Goal: Task Accomplishment & Management: Manage account settings

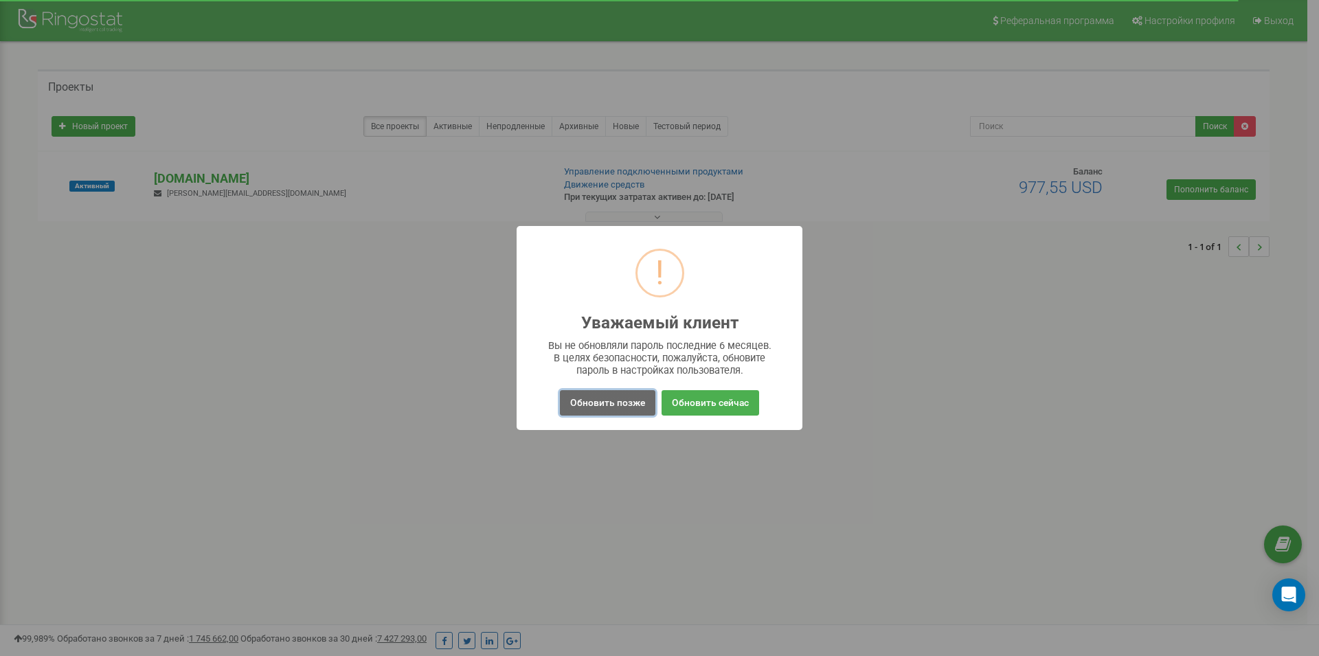
click at [596, 409] on button "Обновить позже" at bounding box center [607, 402] width 95 height 25
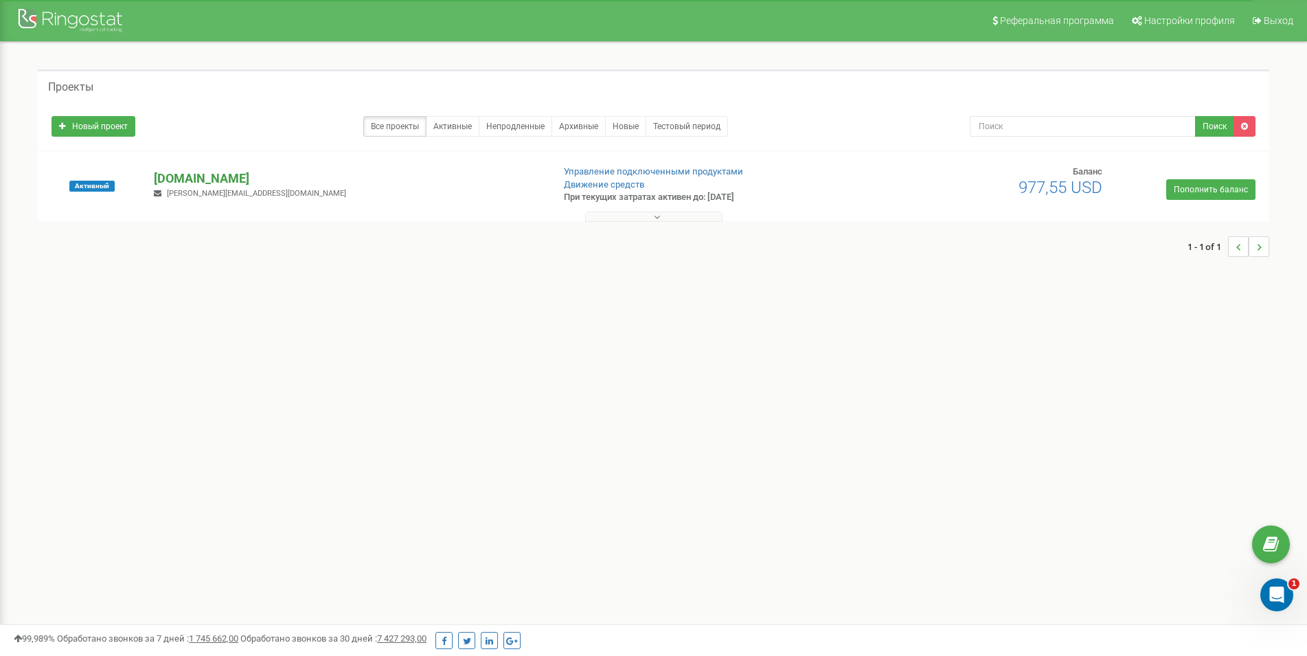
click at [208, 178] on p "[DOMAIN_NAME]" at bounding box center [347, 179] width 387 height 18
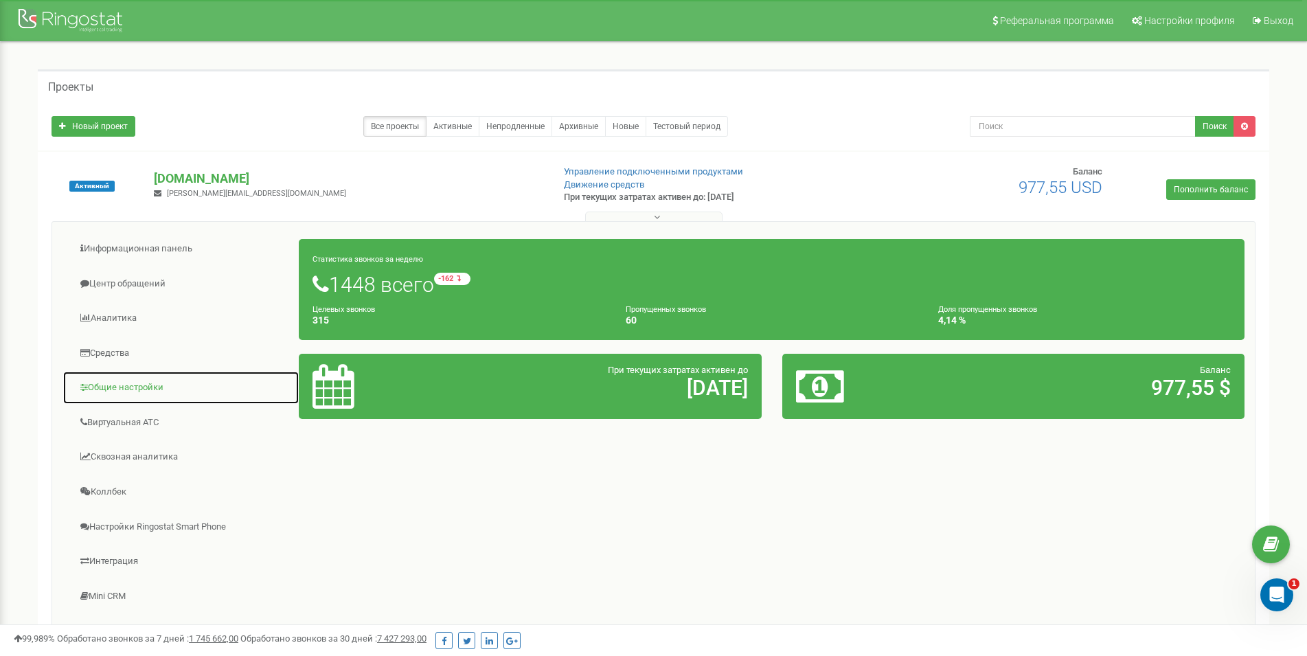
click at [126, 394] on link "Общие настройки" at bounding box center [180, 388] width 237 height 34
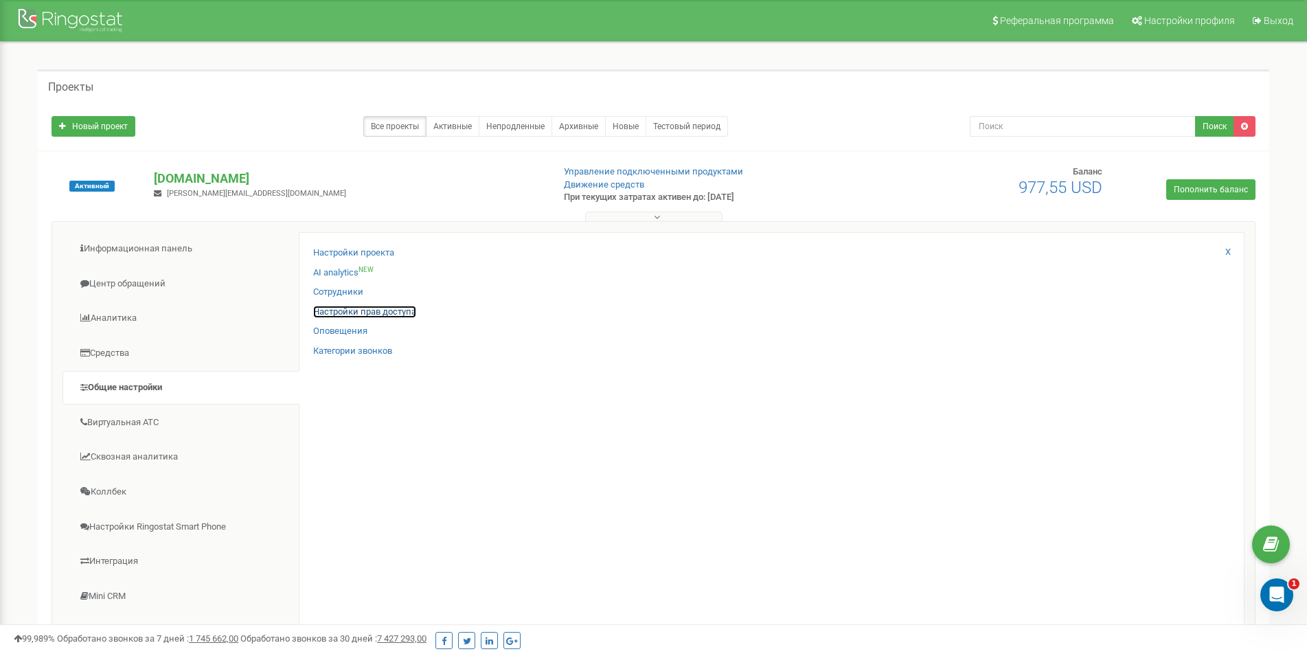
click at [326, 315] on link "Настройки прав доступа" at bounding box center [364, 312] width 103 height 13
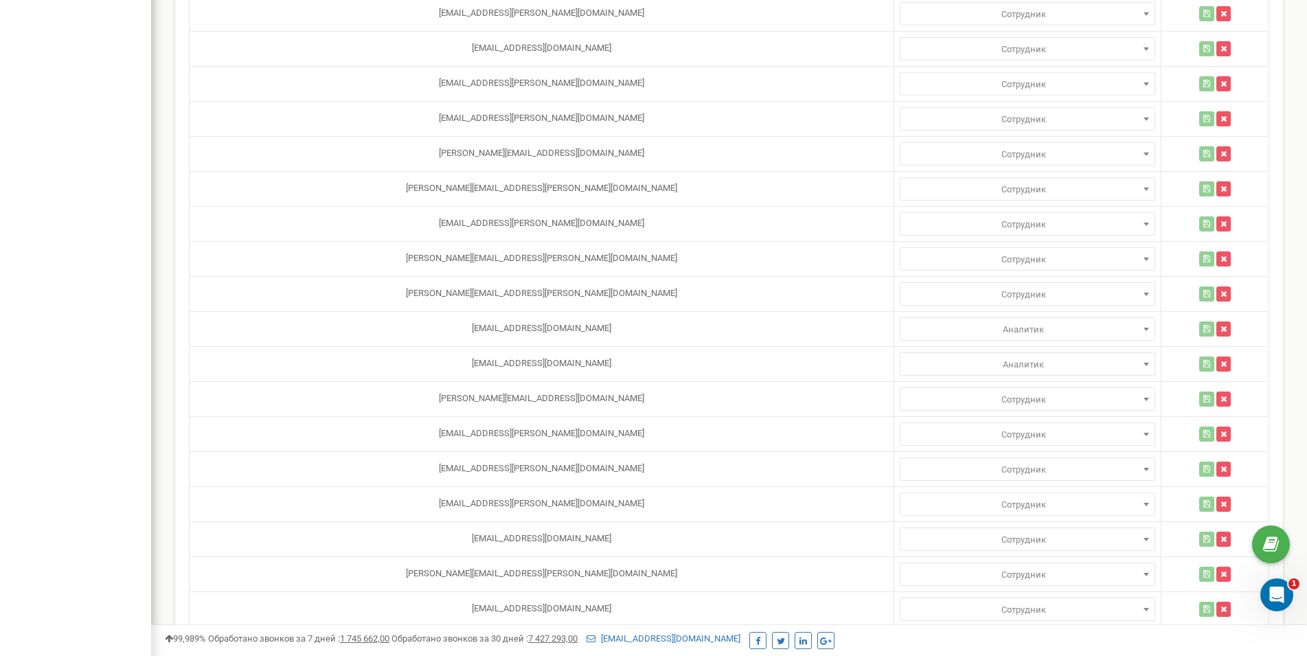
scroll to position [1445, 0]
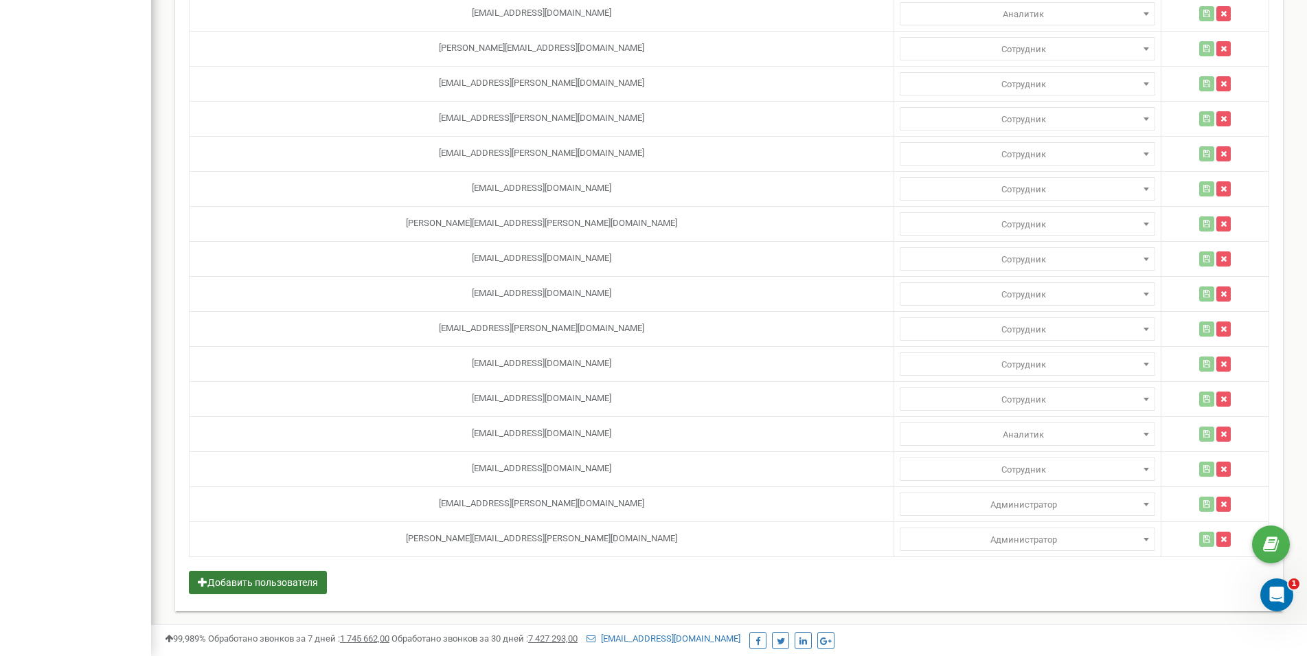
click at [262, 586] on button "Добавить пользователя" at bounding box center [258, 582] width 138 height 23
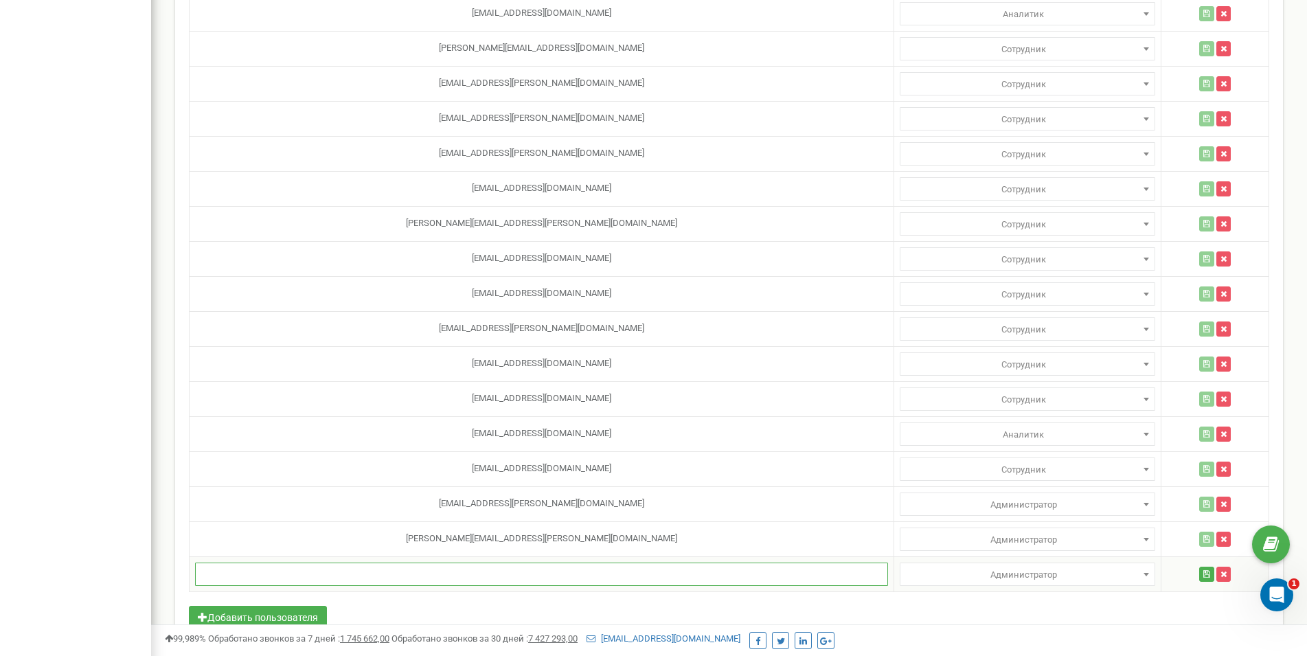
click at [369, 578] on input "text" at bounding box center [541, 573] width 693 height 23
paste input "[EMAIL_ADDRESS][PERSON_NAME][DOMAIN_NAME]"
type input "[EMAIL_ADDRESS][PERSON_NAME][DOMAIN_NAME]"
click at [305, 608] on button "Добавить пользователя" at bounding box center [258, 617] width 138 height 23
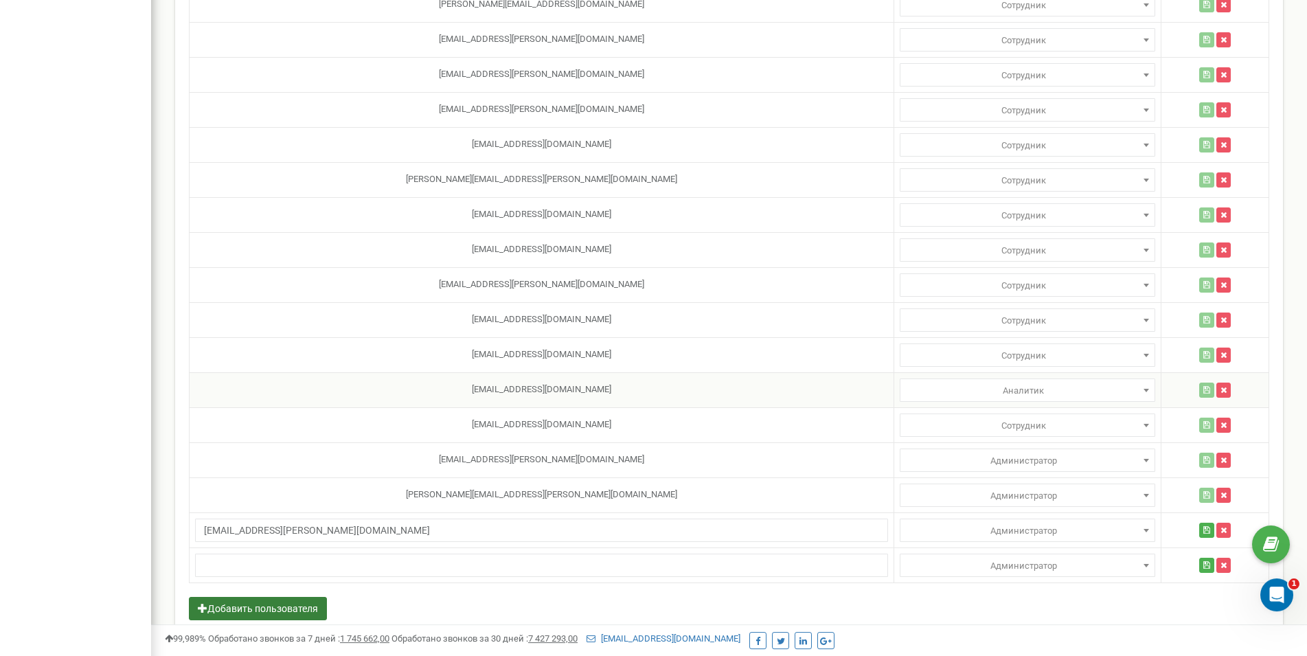
scroll to position [1515, 0]
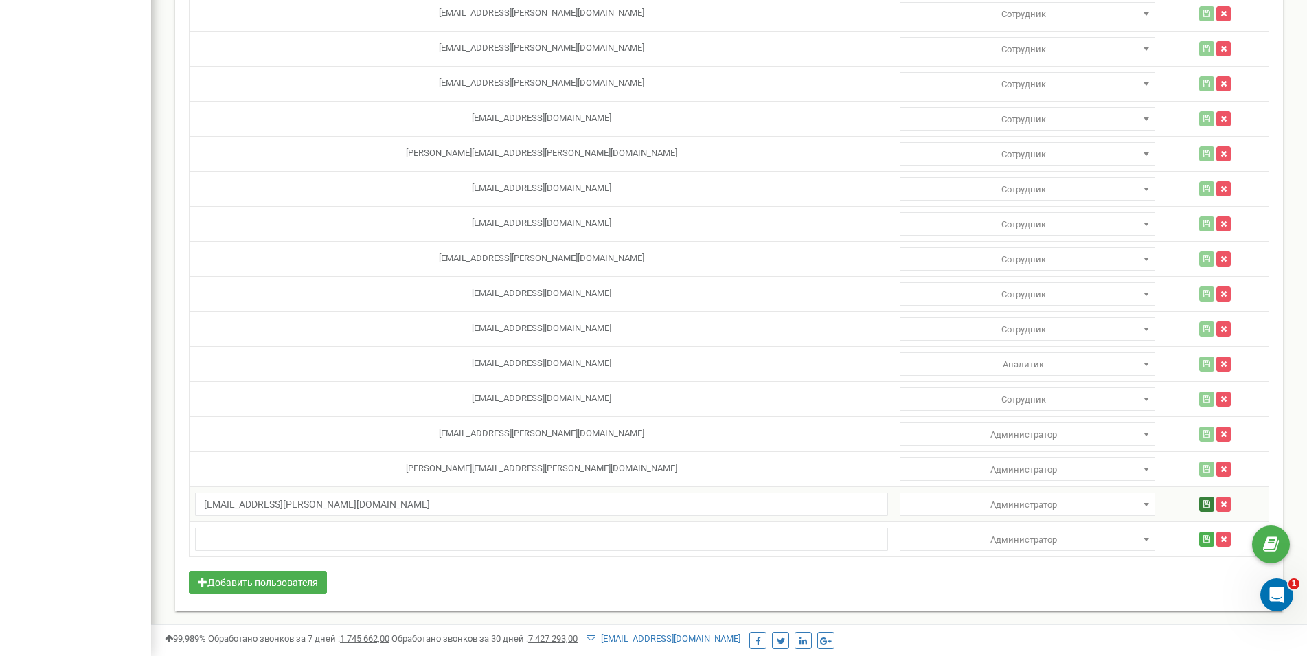
click at [1203, 504] on icon "button" at bounding box center [1206, 504] width 7 height 8
